Goal: Transaction & Acquisition: Purchase product/service

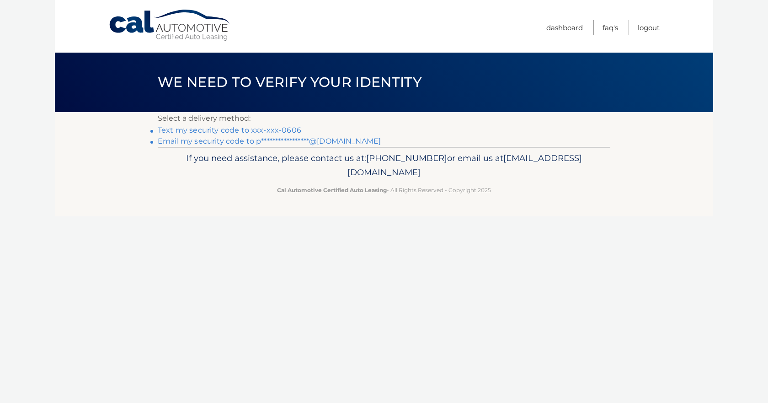
click at [276, 129] on link "Text my security code to xxx-xxx-0606" at bounding box center [230, 130] width 144 height 9
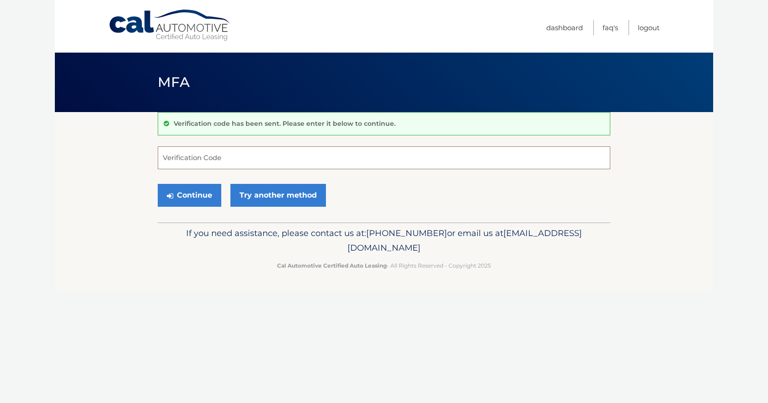
click at [257, 160] on input "Verification Code" at bounding box center [384, 157] width 453 height 23
type input "734521"
click at [192, 198] on button "Continue" at bounding box center [190, 195] width 64 height 23
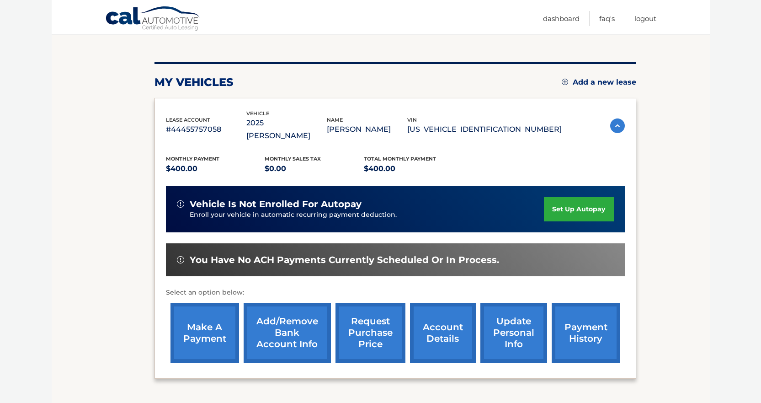
scroll to position [137, 0]
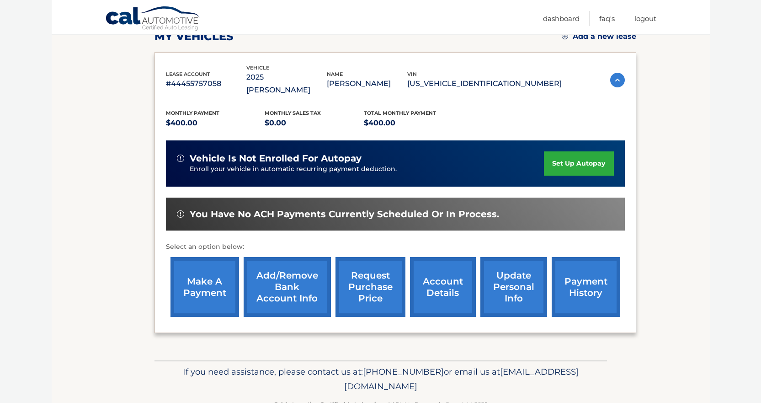
click at [210, 262] on link "make a payment" at bounding box center [205, 287] width 69 height 60
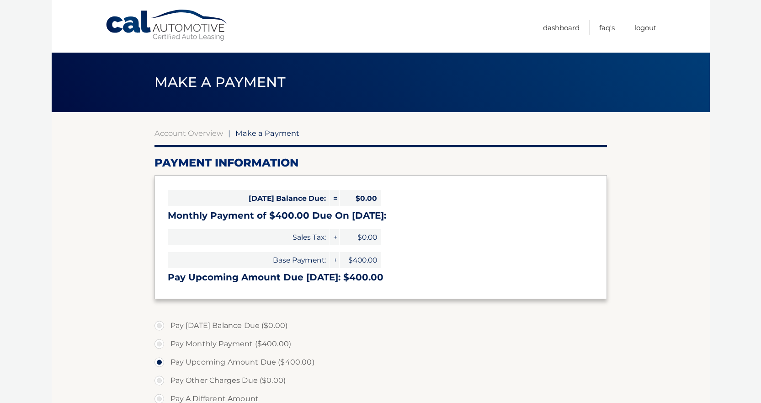
select select "ODk2ZTVlYTUtM2VmZS00OTNiLWE1MzctNmExOWUwZTEzNjY2"
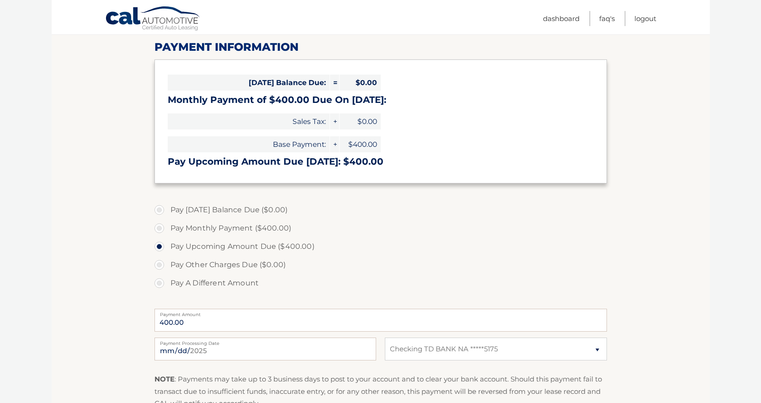
scroll to position [137, 0]
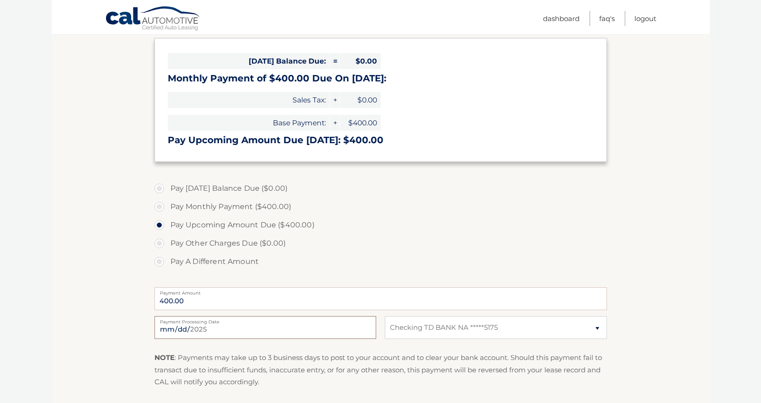
click at [304, 327] on input "[DATE]" at bounding box center [266, 327] width 222 height 23
type input "[DATE]"
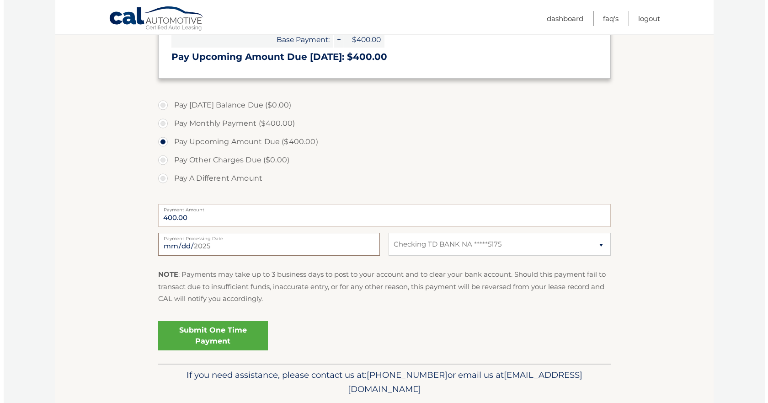
scroll to position [229, 0]
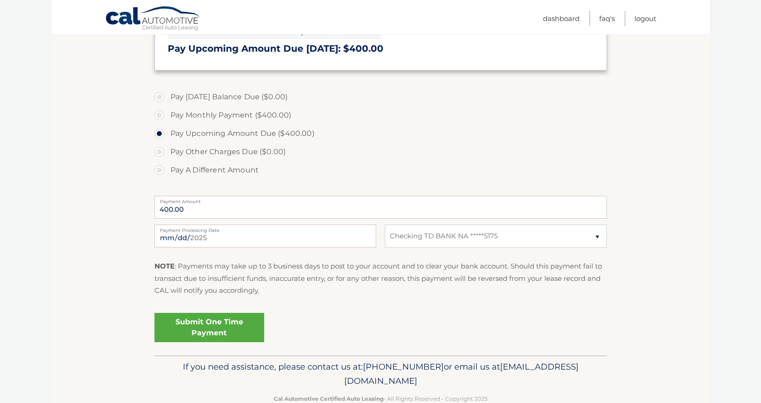
click at [226, 323] on link "Submit One Time Payment" at bounding box center [210, 327] width 110 height 29
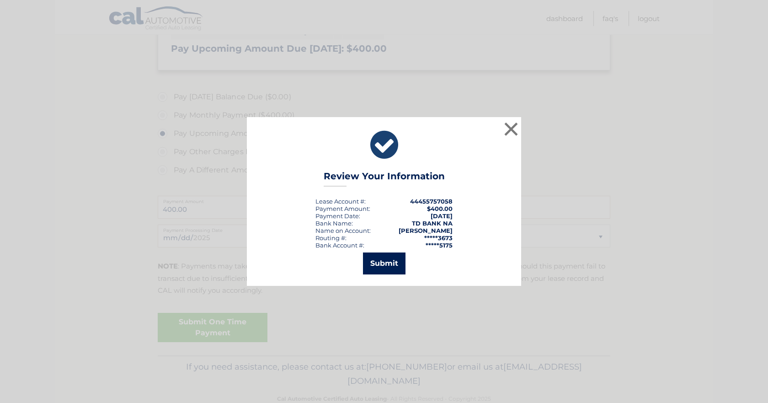
click at [385, 262] on button "Submit" at bounding box center [384, 263] width 43 height 22
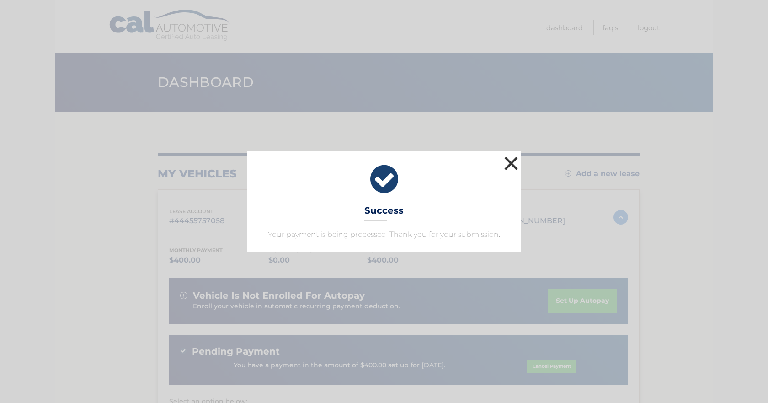
click at [511, 156] on button "×" at bounding box center [511, 163] width 18 height 18
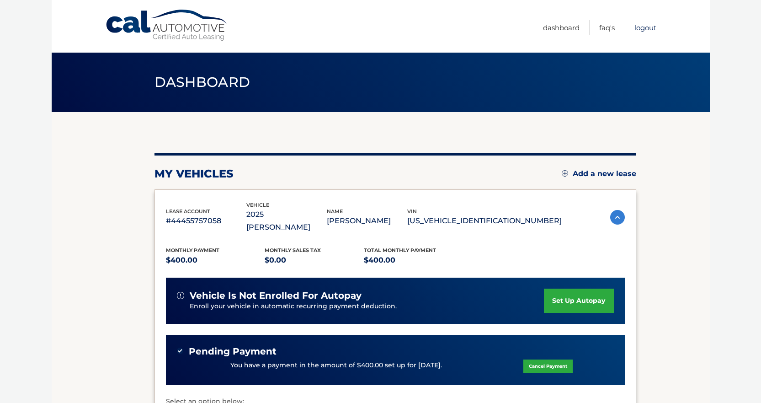
click at [649, 26] on link "Logout" at bounding box center [646, 27] width 22 height 15
